Goal: Information Seeking & Learning: Learn about a topic

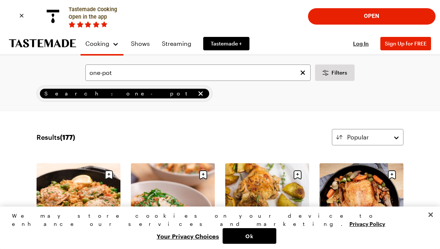
click at [231, 37] on link "Tastemade +" at bounding box center [226, 43] width 46 height 13
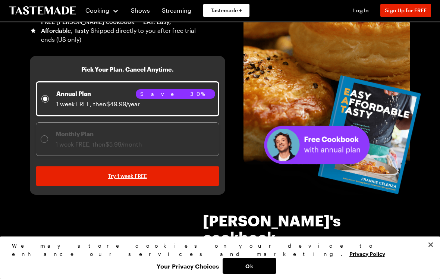
scroll to position [156, 0]
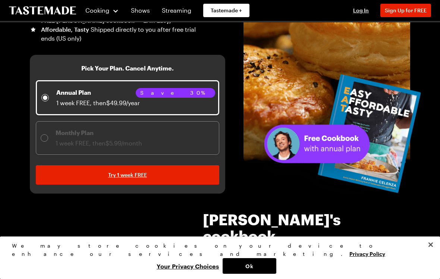
click at [276, 249] on button "Ok" at bounding box center [250, 266] width 54 height 16
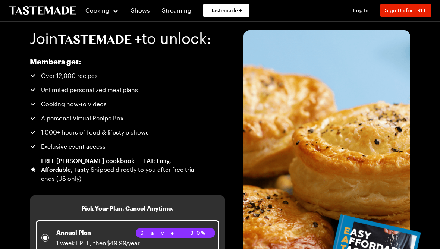
scroll to position [0, 0]
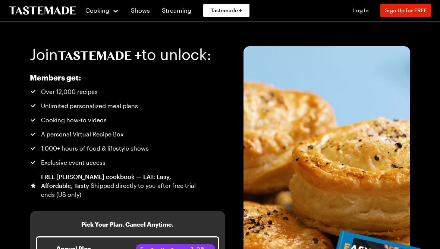
click at [173, 17] on link "Streaming" at bounding box center [176, 10] width 38 height 21
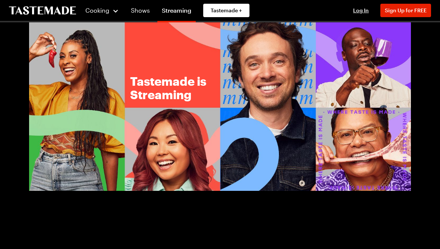
click at [99, 19] on button "Cooking" at bounding box center [102, 10] width 34 height 18
click at [103, 17] on button "Cooking" at bounding box center [102, 10] width 34 height 18
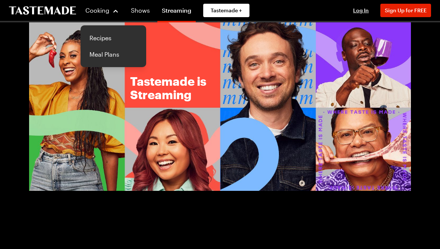
click at [103, 38] on link "Recipes" at bounding box center [113, 38] width 57 height 16
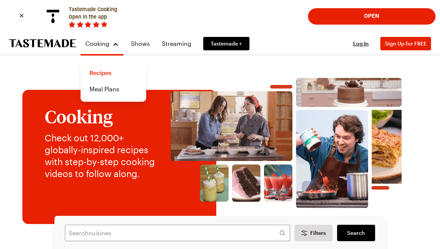
click at [356, 11] on button "Open" at bounding box center [371, 17] width 119 height 16
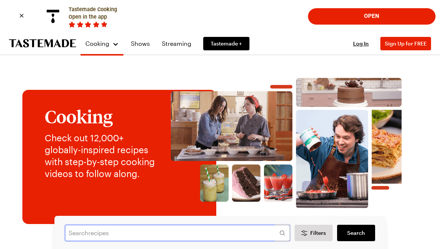
click at [150, 230] on input "text" at bounding box center [177, 233] width 225 height 16
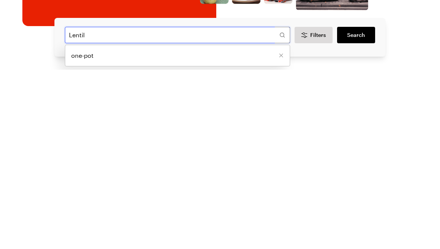
type input "Lentil"
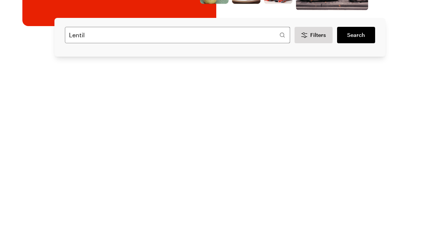
scroll to position [176, 0]
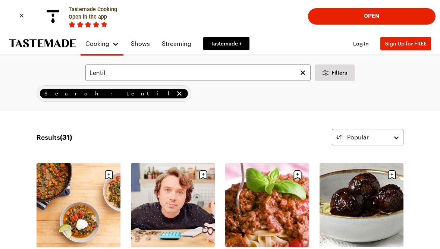
click at [395, 19] on button "Open" at bounding box center [371, 17] width 119 height 16
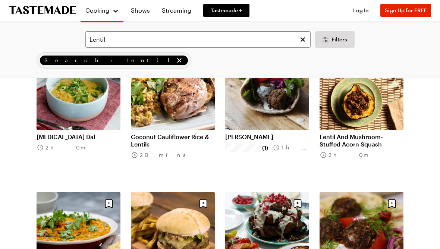
scroll to position [696, 0]
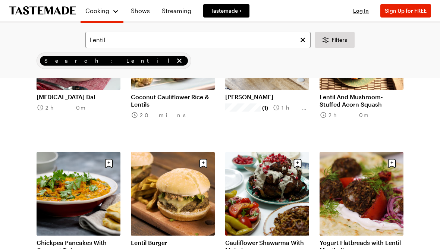
scroll to position [734, 0]
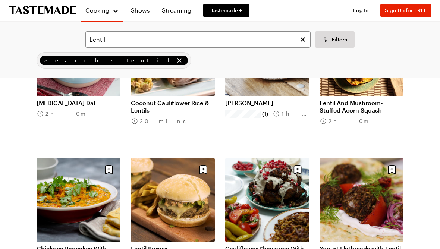
click at [303, 38] on icon "Clear search" at bounding box center [302, 39] width 7 height 7
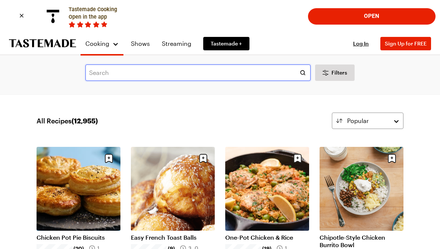
click at [229, 74] on input "text" at bounding box center [197, 73] width 225 height 16
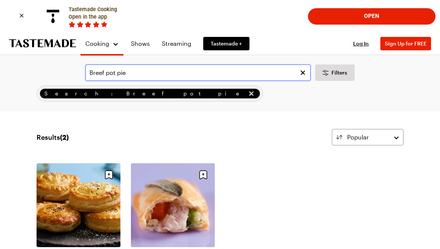
click at [97, 72] on input "Breef pot pie" at bounding box center [197, 73] width 225 height 16
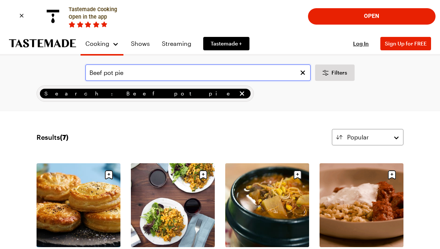
type input "Beef pot pie"
click at [75, 92] on span "Search: Beef pot pie" at bounding box center [140, 93] width 192 height 8
click at [222, 73] on input "Beef pot pie" at bounding box center [197, 73] width 225 height 16
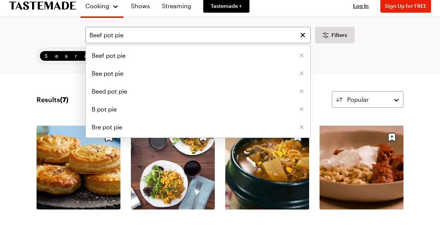
click at [110, 89] on span "Beef pot pie" at bounding box center [109, 93] width 34 height 9
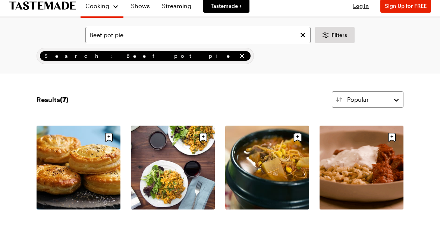
scroll to position [16, 0]
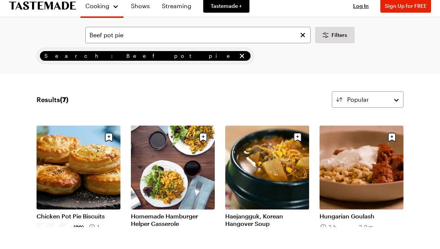
click at [361, 70] on div "Search: Beef pot pie" at bounding box center [220, 78] width 382 height 16
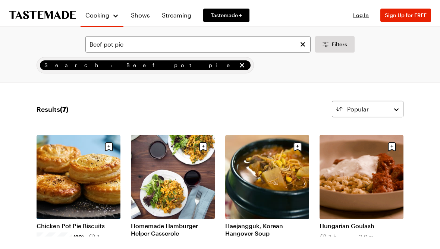
scroll to position [0, 0]
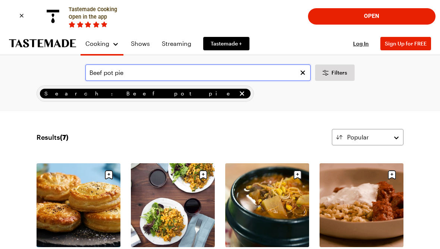
click at [267, 75] on input "Beef pot pie" at bounding box center [197, 73] width 225 height 16
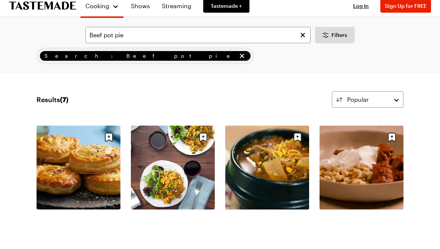
click at [401, 85] on div "Search: Beef pot pie" at bounding box center [220, 93] width 382 height 16
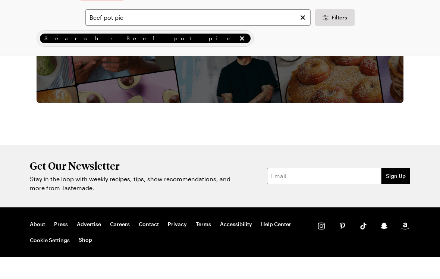
scroll to position [487, 0]
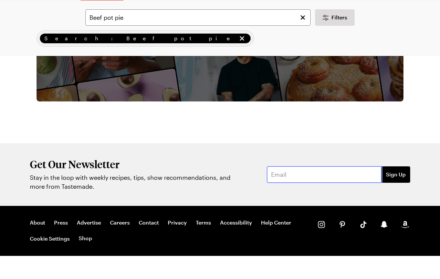
click at [289, 188] on input "email" at bounding box center [324, 196] width 114 height 16
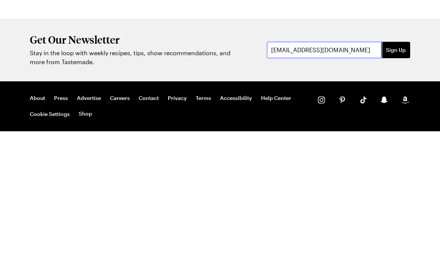
type input "[EMAIL_ADDRESS][DOMAIN_NAME]"
click at [400, 193] on span "Sign Up" at bounding box center [396, 196] width 20 height 7
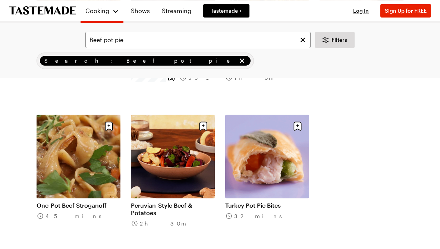
scroll to position [194, 0]
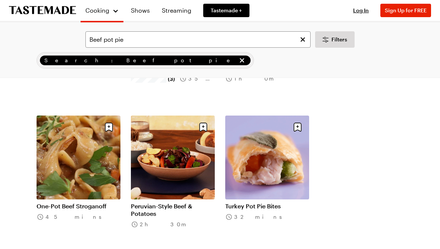
click at [188, 202] on link "Peruvian-Style Beef & Potatoes" at bounding box center [173, 209] width 84 height 15
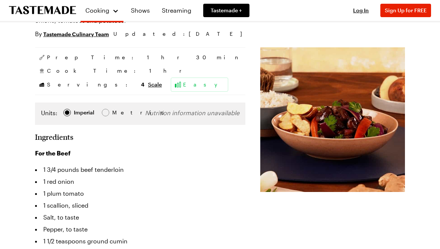
scroll to position [114, 0]
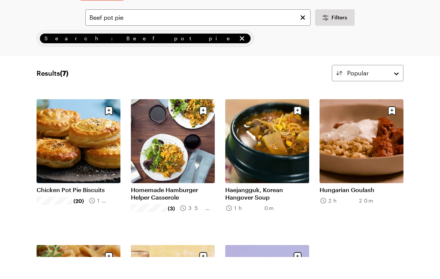
scroll to position [46, 0]
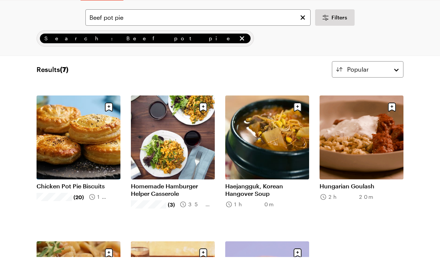
click at [89, 204] on link "Chicken Pot Pie Biscuits" at bounding box center [79, 207] width 84 height 7
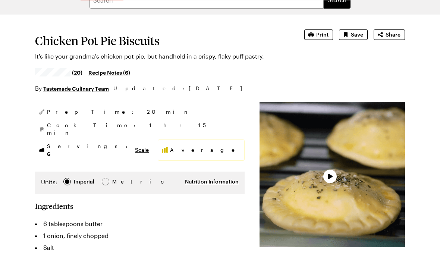
scroll to position [54, 0]
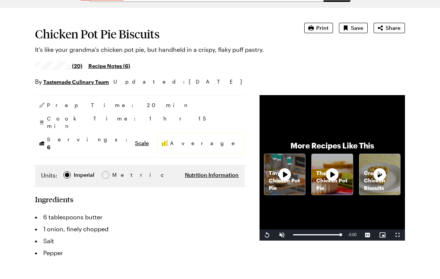
click at [192, 193] on span "Nutrition Information" at bounding box center [212, 196] width 54 height 7
click at [20, 177] on div at bounding box center [220, 139] width 440 height 279
click at [104, 195] on div at bounding box center [105, 197] width 4 height 4
click at [185, 193] on span "Nutrition Information" at bounding box center [212, 196] width 54 height 7
click at [104, 187] on div at bounding box center [220, 139] width 440 height 279
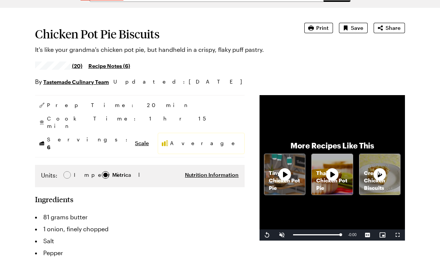
click at [68, 195] on div at bounding box center [67, 197] width 4 height 4
click at [102, 193] on span "Metric Metric" at bounding box center [115, 197] width 26 height 8
click at [185, 193] on span "Nutrition Information" at bounding box center [212, 196] width 54 height 7
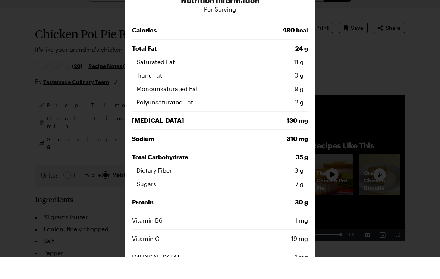
click at [102, 183] on div at bounding box center [220, 139] width 440 height 279
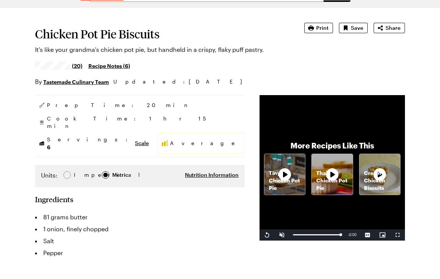
click at [63, 193] on div at bounding box center [66, 196] width 7 height 7
click at [185, 193] on span "Nutrition Information" at bounding box center [212, 196] width 54 height 7
click at [396, 40] on div at bounding box center [220, 139] width 440 height 279
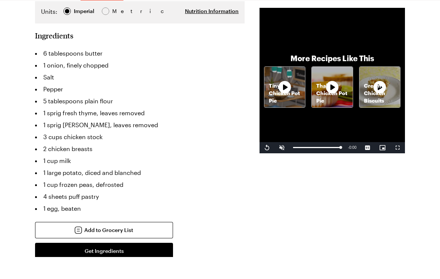
scroll to position [223, 0]
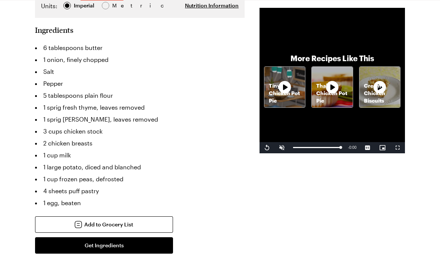
click at [157, 238] on button "Add to Grocery List" at bounding box center [104, 246] width 138 height 16
click at [384, 199] on div at bounding box center [220, 139] width 440 height 279
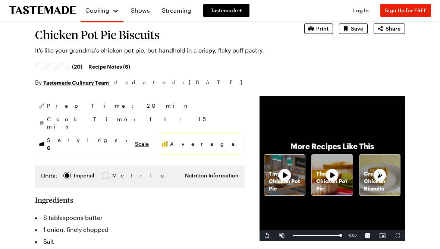
scroll to position [0, 0]
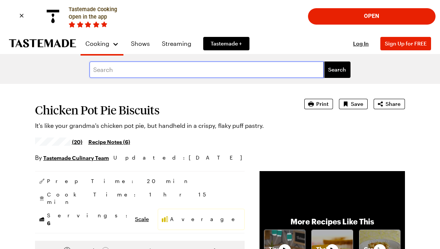
click at [125, 65] on input "text" at bounding box center [206, 70] width 234 height 16
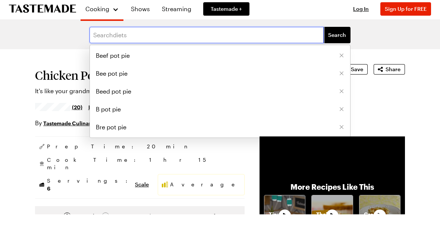
type input "S"
type input "Fried chicken"
click at [337, 62] on button "Search" at bounding box center [337, 70] width 27 height 16
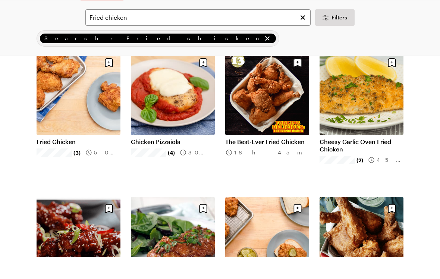
scroll to position [96, 0]
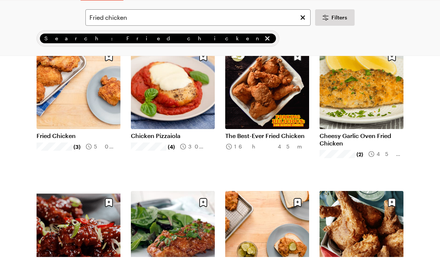
click at [279, 154] on link "The Best-Ever Fried Chicken" at bounding box center [267, 157] width 84 height 7
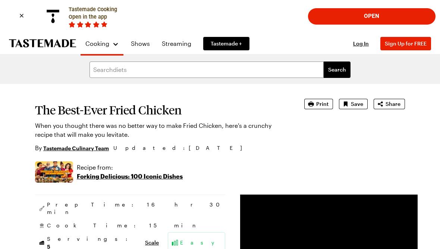
scroll to position [96, 0]
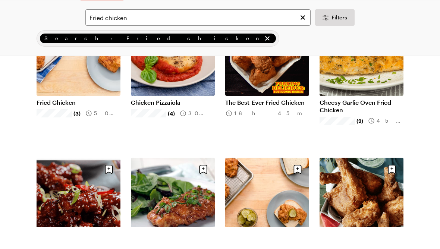
click at [155, 121] on link "Chicken Pizzaiola" at bounding box center [173, 124] width 84 height 7
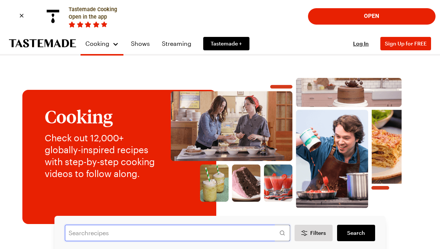
click at [180, 232] on input "text" at bounding box center [177, 233] width 225 height 16
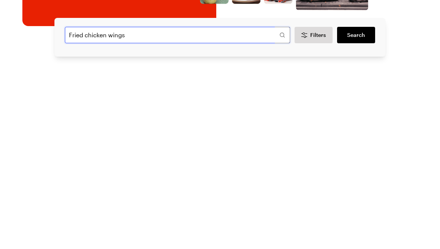
type input "Fried chicken wings"
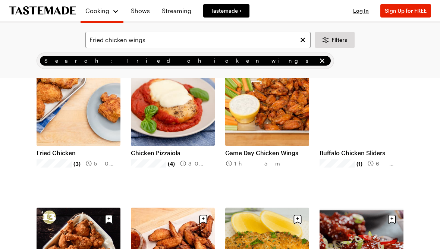
scroll to position [100, 0]
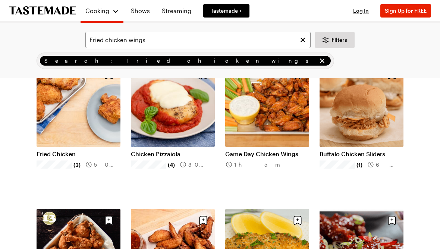
click at [283, 150] on link "Game Day Chicken Wings" at bounding box center [267, 153] width 84 height 7
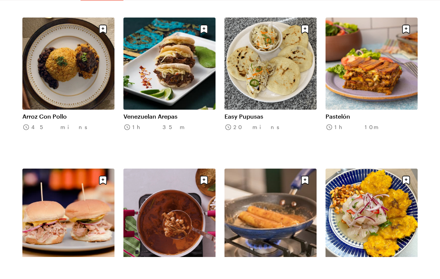
scroll to position [358, 0]
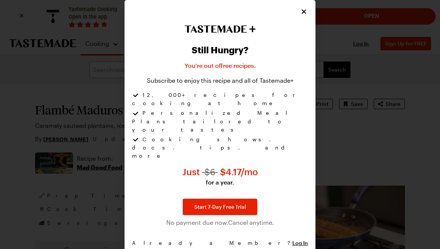
click at [301, 15] on icon "Close" at bounding box center [303, 11] width 7 height 7
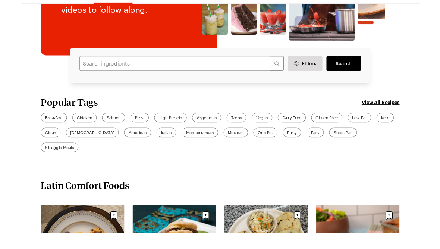
scroll to position [166, 0]
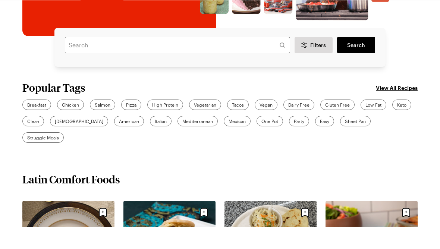
click at [131, 123] on span "Pizza" at bounding box center [131, 126] width 10 height 7
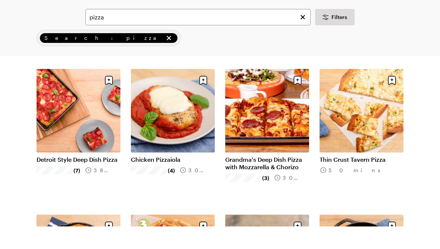
scroll to position [101, 0]
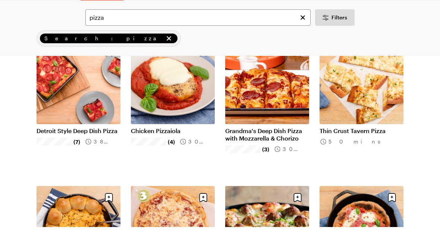
click at [202, 149] on link "Chicken Pizzaiola" at bounding box center [173, 152] width 84 height 7
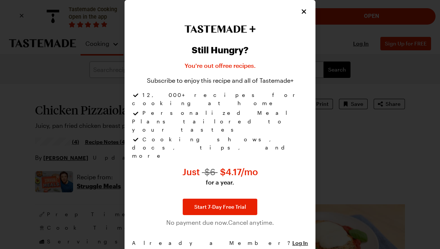
click at [304, 16] on button "Close" at bounding box center [304, 11] width 8 height 8
